Goal: Task Accomplishment & Management: Use online tool/utility

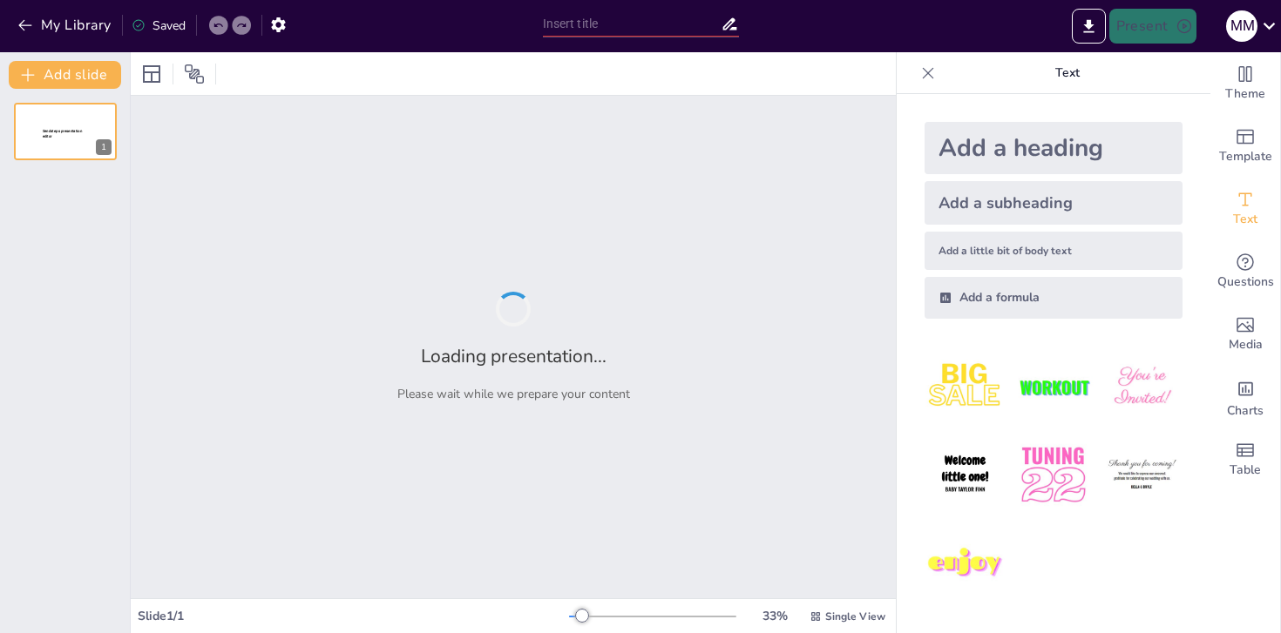
type input "India's Manufacturing Sector: A Comprehensive Analysis for 2025"
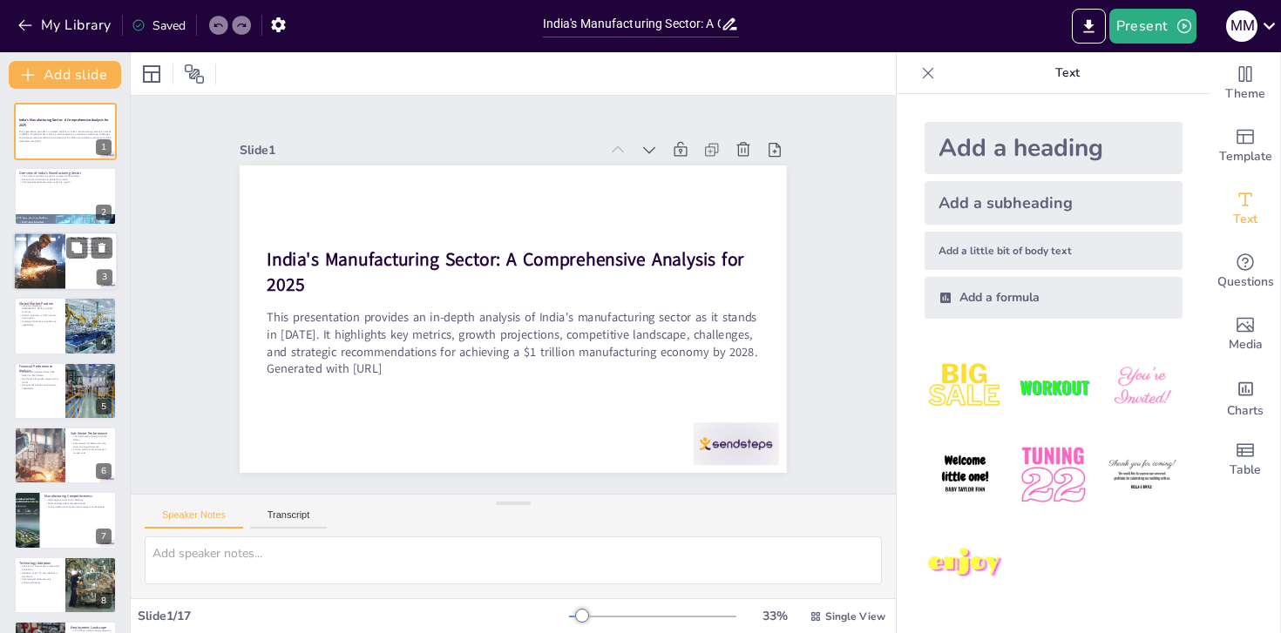
click at [70, 286] on div at bounding box center [65, 261] width 105 height 59
checkbox input "true"
type textarea "The ranking of 5th globally indicates India's substantial position in the manuf…"
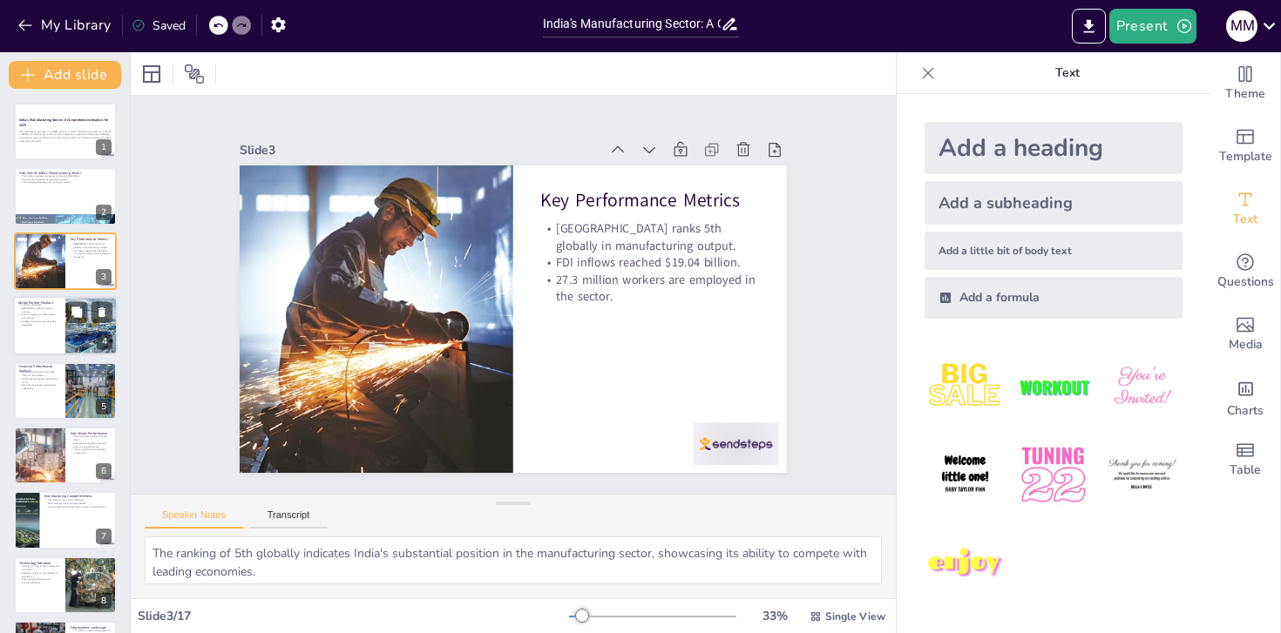
click at [72, 328] on div at bounding box center [91, 325] width 105 height 59
checkbox input "true"
type textarea "The displacement of [GEOGRAPHIC_DATA] signifies a major milestone for India, sh…"
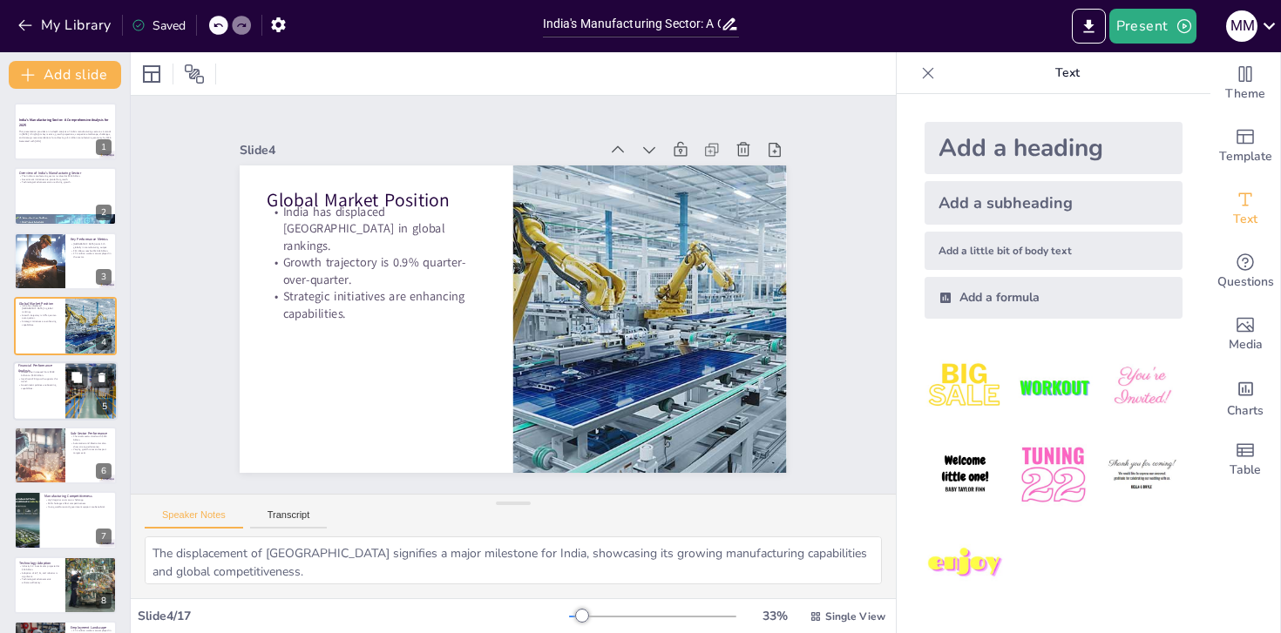
click at [71, 411] on div at bounding box center [91, 391] width 89 height 59
checkbox input "true"
type textarea "The increase in market size illustrates the sector's growth and its importance …"
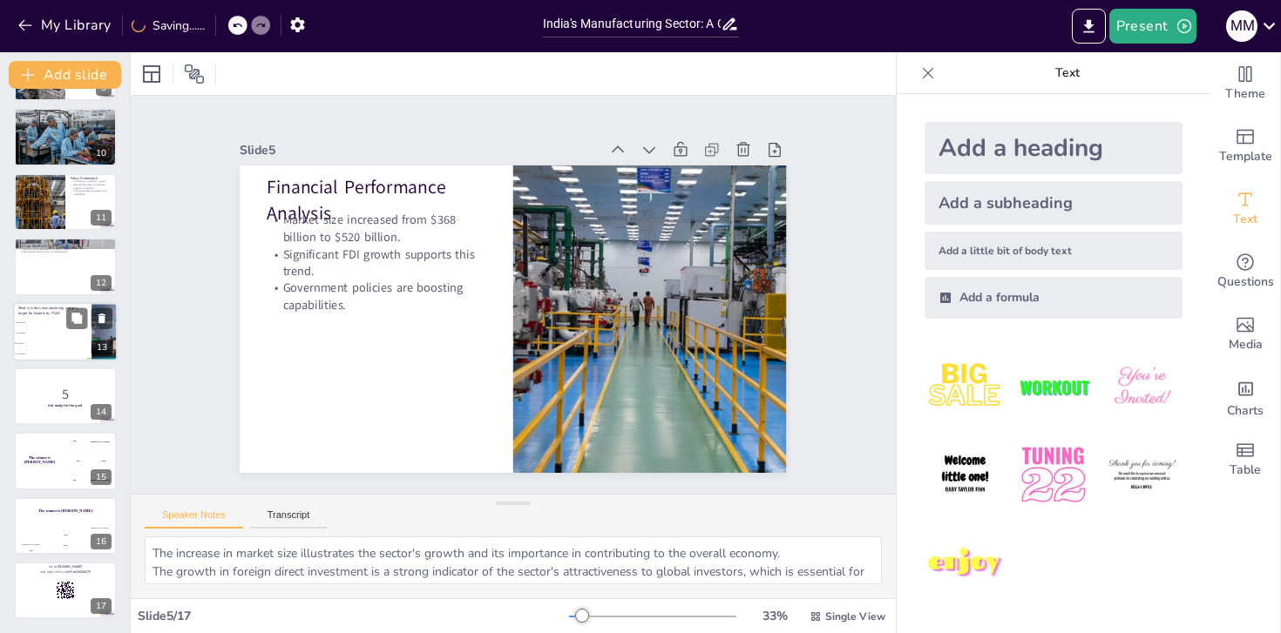
checkbox input "true"
click at [73, 358] on div at bounding box center [65, 331] width 105 height 59
checkbox input "true"
type textarea "The correct answer is $1 trillion, as discussed in the slide titled Future Outl…"
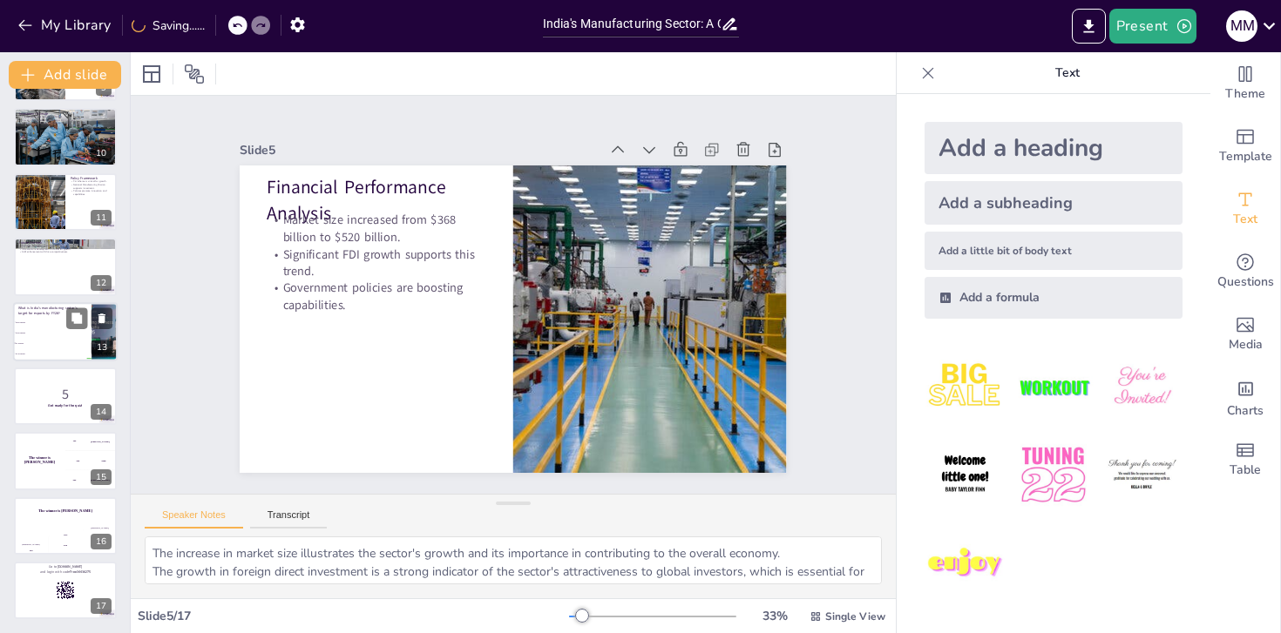
checkbox input "true"
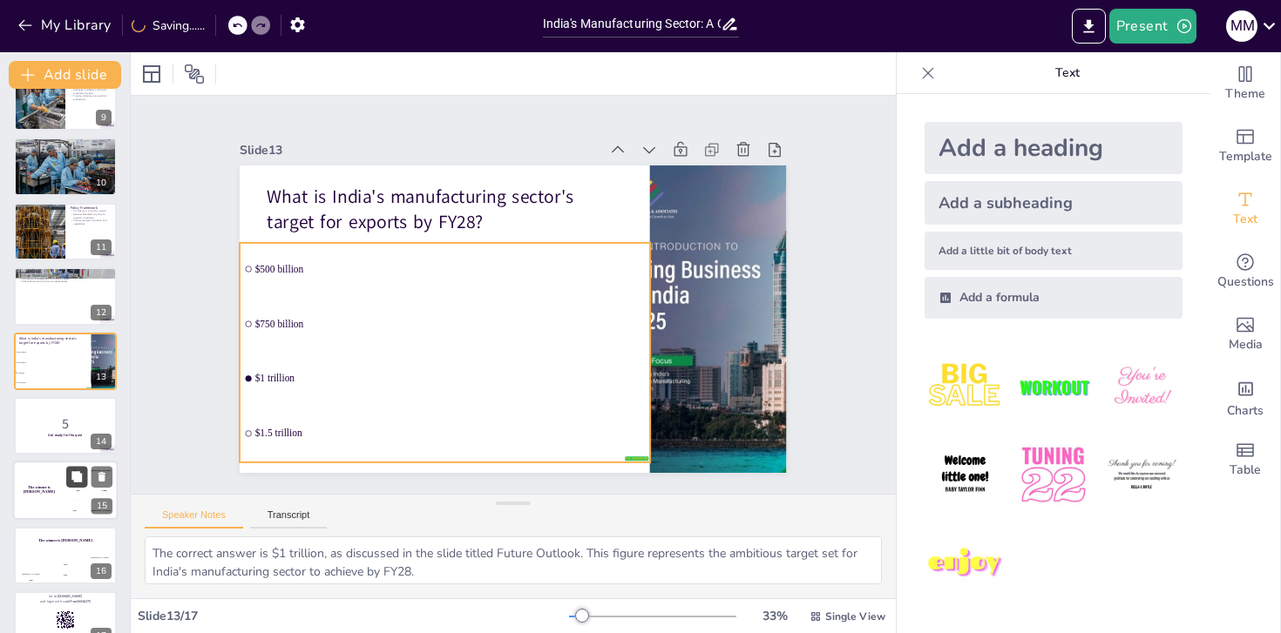
checkbox input "true"
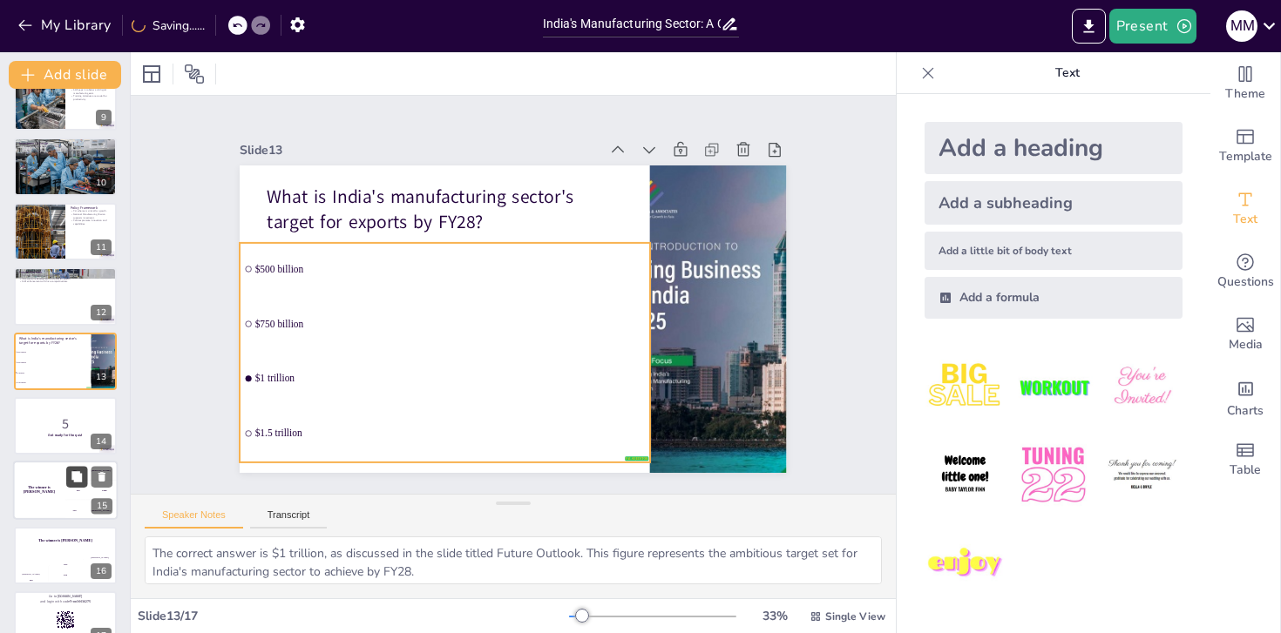
checkbox input "true"
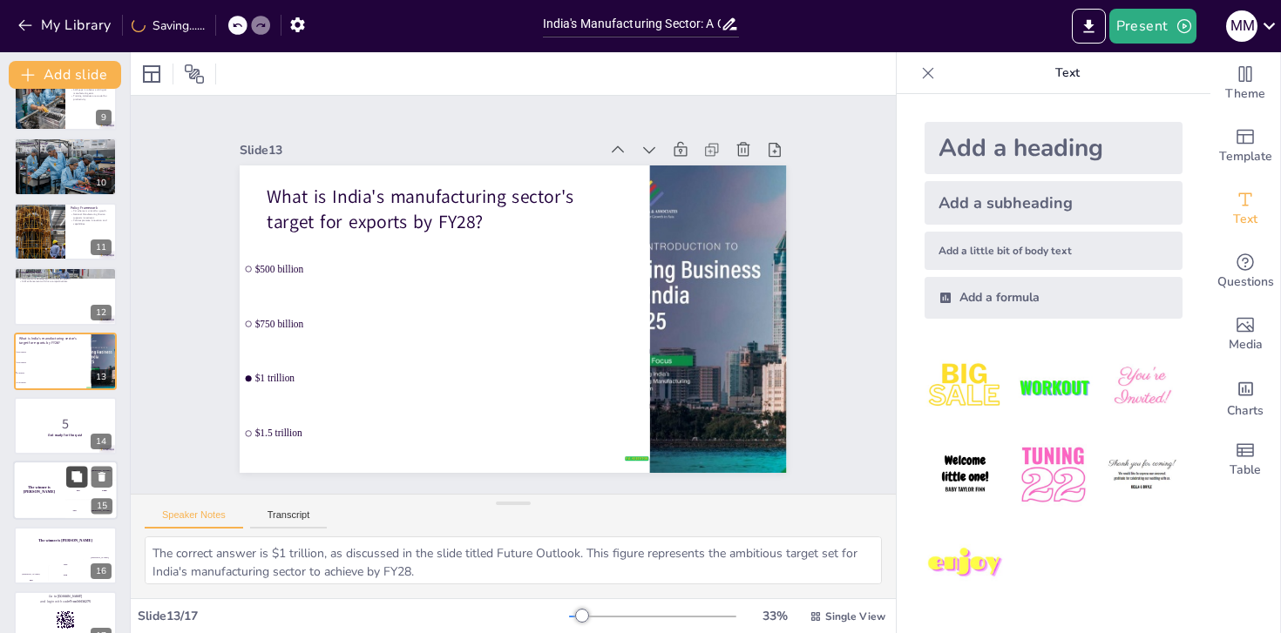
checkbox input "true"
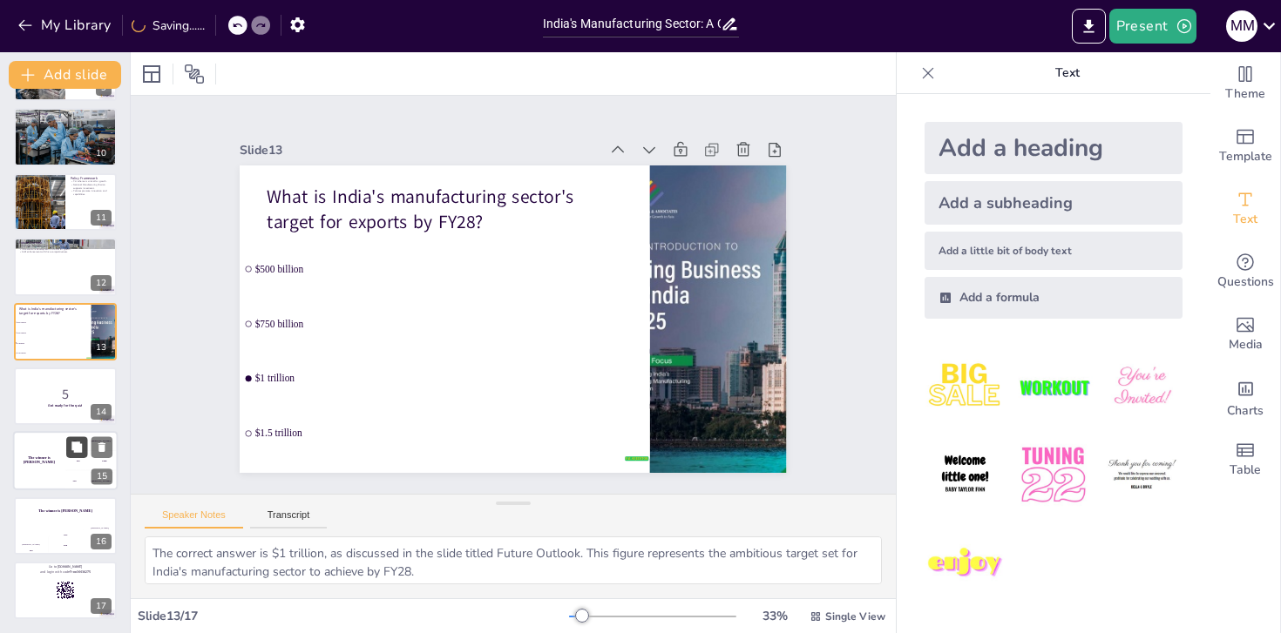
click at [79, 473] on div "300 Niels" at bounding box center [91, 480] width 52 height 19
checkbox input "true"
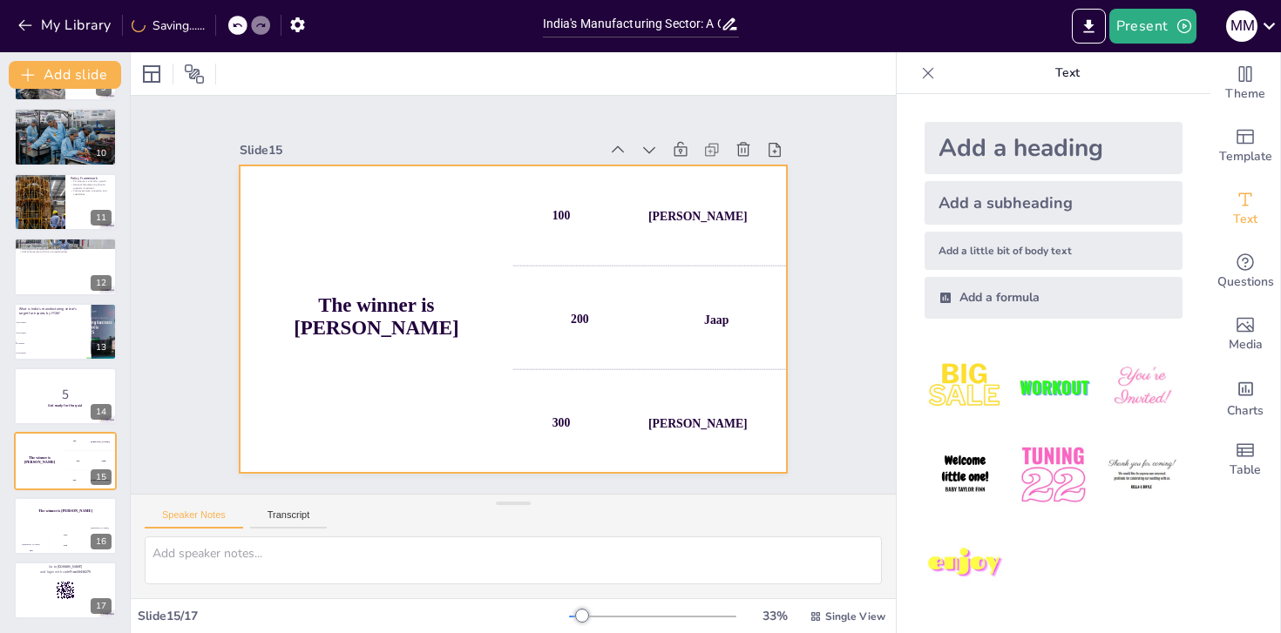
checkbox input "true"
